Goal: Task Accomplishment & Management: Manage account settings

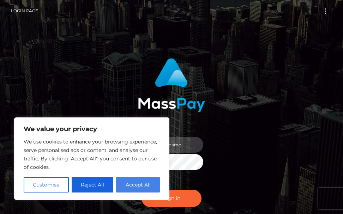
type input "terry.cope2"
click at [143, 186] on button "Accept All" at bounding box center [138, 185] width 44 height 16
checkbox input "true"
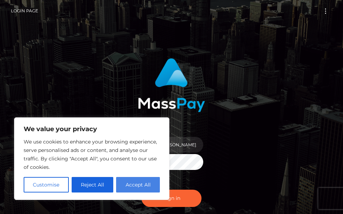
checkbox input "true"
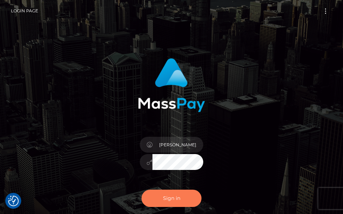
click at [176, 199] on button "Sign in" at bounding box center [172, 198] width 60 height 17
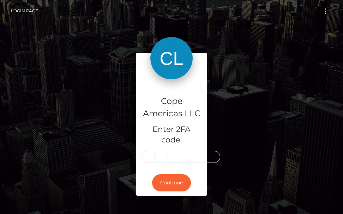
type input "2"
type input "5"
type input "8"
type input "7"
type input "1"
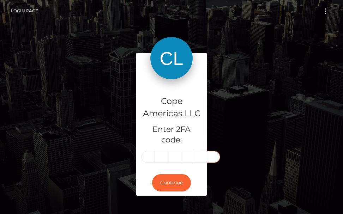
type input "1"
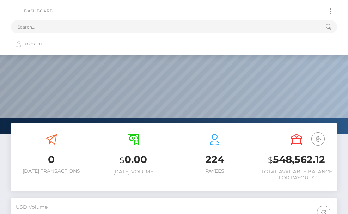
scroll to position [125, 158]
click at [331, 10] on button "Toggle navigation" at bounding box center [330, 11] width 13 height 10
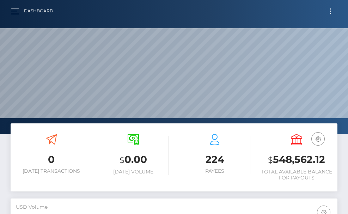
click at [329, 13] on button "Toggle navigation" at bounding box center [330, 11] width 13 height 10
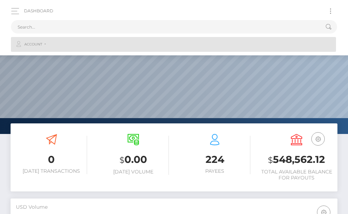
click at [26, 42] on span "Account" at bounding box center [33, 44] width 18 height 6
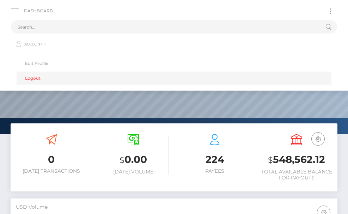
click at [28, 79] on link "Logout" at bounding box center [174, 78] width 315 height 13
